Goal: Communication & Community: Answer question/provide support

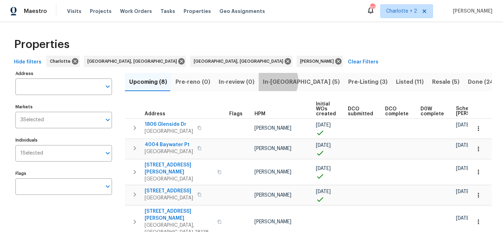
click at [267, 81] on span "In-reno (5)" at bounding box center [301, 82] width 77 height 10
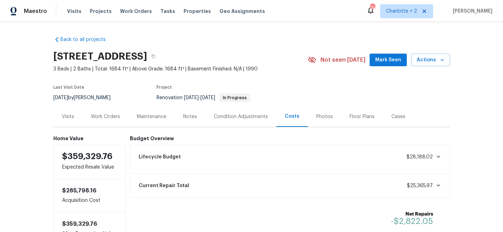
click at [110, 117] on div "Work Orders" at bounding box center [105, 116] width 29 height 7
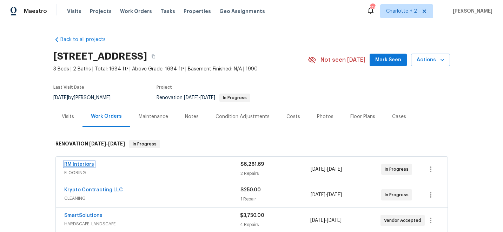
click at [82, 164] on link "RM Interiors" at bounding box center [79, 164] width 30 height 5
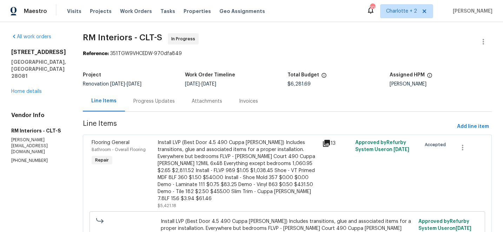
click at [157, 102] on div "Progress Updates" at bounding box center [153, 101] width 41 height 7
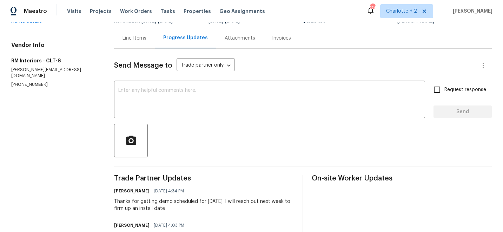
scroll to position [77, 0]
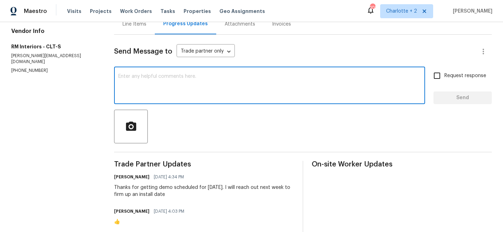
click at [173, 84] on textarea at bounding box center [269, 86] width 302 height 25
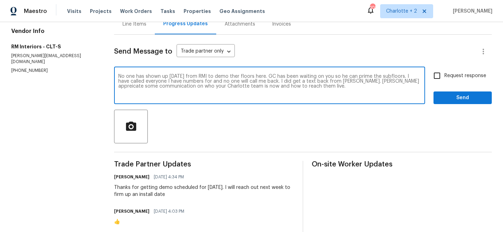
click at [374, 81] on textarea "No one has shown up today from RMI to demo ther floors here. GC has been waitin…" at bounding box center [269, 86] width 302 height 25
click at [307, 81] on textarea "No one has shown up today from RMI to demo ther floors here. GC has been waitin…" at bounding box center [269, 86] width 302 height 25
click at [310, 89] on textarea "No one has shown up today from RMI to demo ther floors here. GC has been waitin…" at bounding box center [269, 86] width 302 height 25
click at [399, 81] on textarea "No one has shown up today from RMI to demo ther floors here. GC has been waitin…" at bounding box center [269, 86] width 302 height 25
click at [228, 92] on textarea "No one has shown up today from RMI to demo ther floors here. GC has been waitin…" at bounding box center [269, 86] width 302 height 25
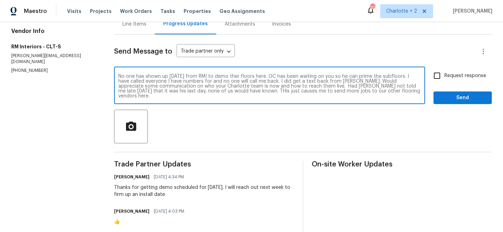
type textarea "No one has shown up today from RMI to demo ther floors here. GC has been waitin…"
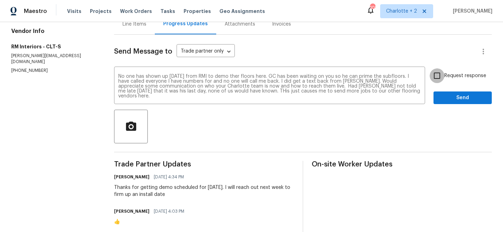
click at [438, 75] on input "Request response" at bounding box center [436, 75] width 15 height 15
checkbox input "true"
click at [457, 98] on span "Send" at bounding box center [462, 98] width 47 height 9
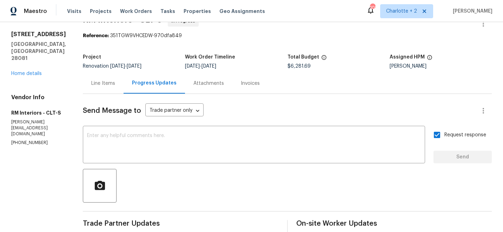
scroll to position [0, 0]
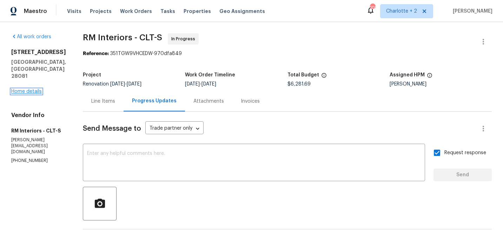
click at [34, 89] on link "Home details" at bounding box center [26, 91] width 31 height 5
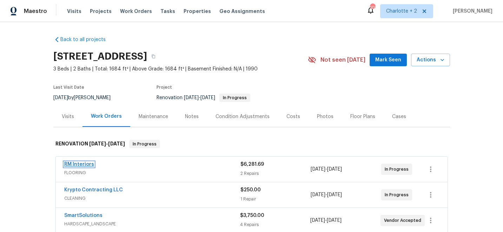
click at [83, 165] on link "RM Interiors" at bounding box center [79, 164] width 30 height 5
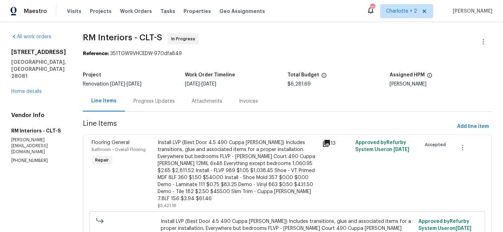
click at [163, 99] on div "Progress Updates" at bounding box center [153, 101] width 41 height 7
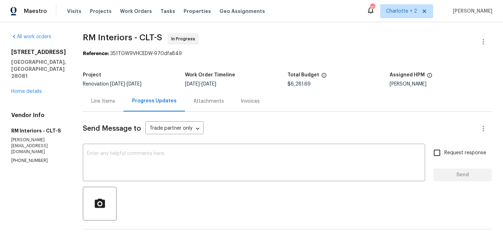
scroll to position [61, 0]
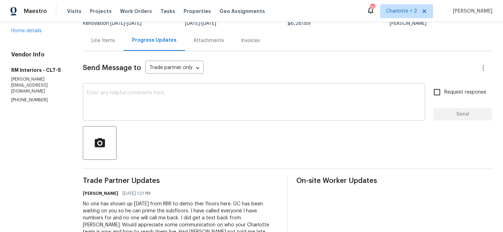
click at [140, 91] on textarea at bounding box center [254, 103] width 334 height 25
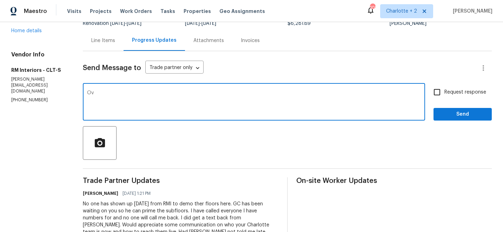
type textarea "O"
type textarea "I have heard from local leadership and crew is now on site starting demo."
click at [457, 112] on span "Send" at bounding box center [462, 114] width 47 height 9
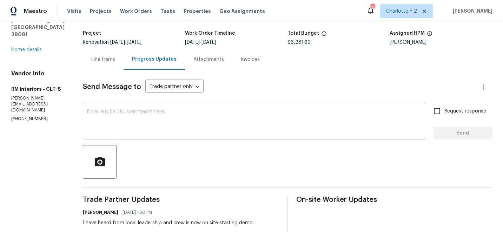
scroll to position [0, 0]
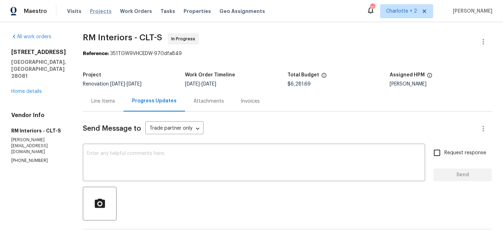
click at [97, 12] on span "Projects" at bounding box center [101, 11] width 22 height 7
